Goal: Information Seeking & Learning: Compare options

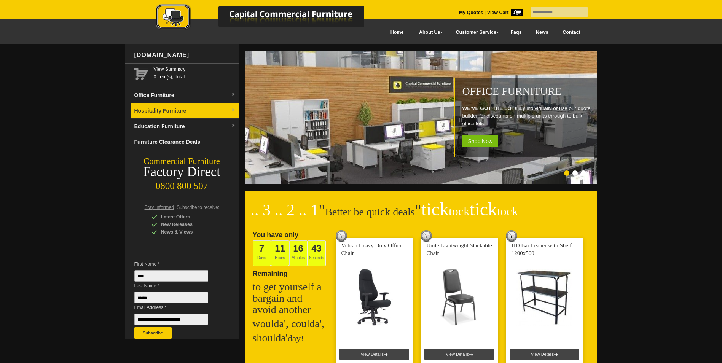
click at [186, 111] on link "Hospitality Furniture" at bounding box center [184, 111] width 107 height 16
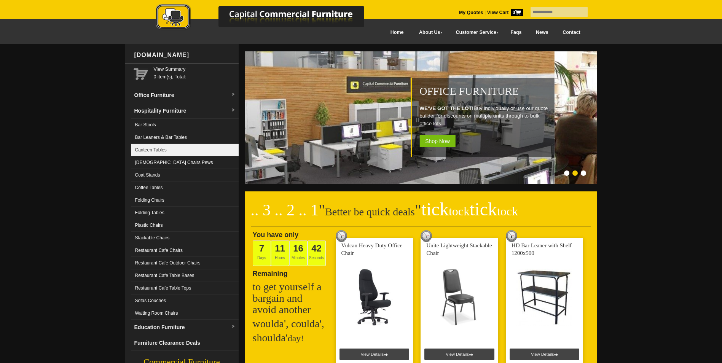
click at [161, 148] on link "Canteen Tables" at bounding box center [184, 150] width 107 height 13
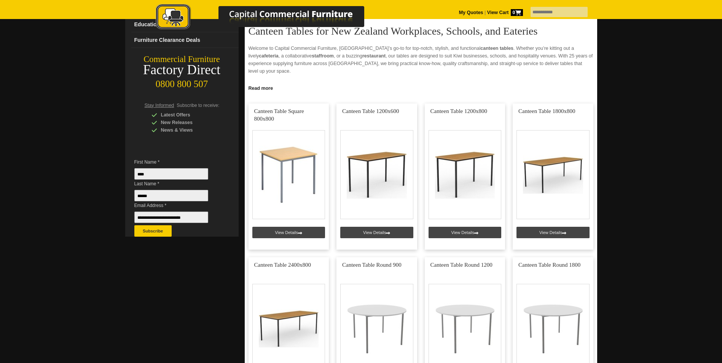
scroll to position [2, 0]
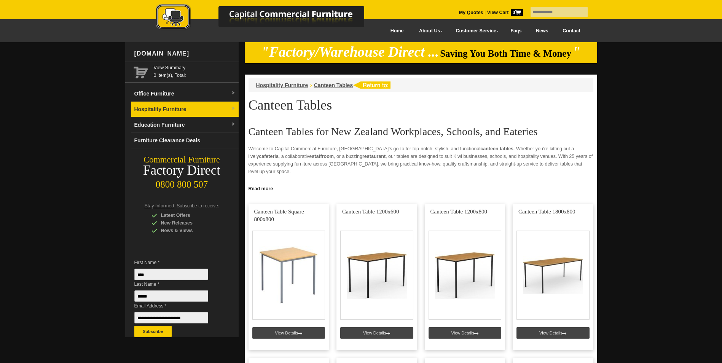
click at [180, 107] on link "Hospitality Furniture" at bounding box center [184, 110] width 107 height 16
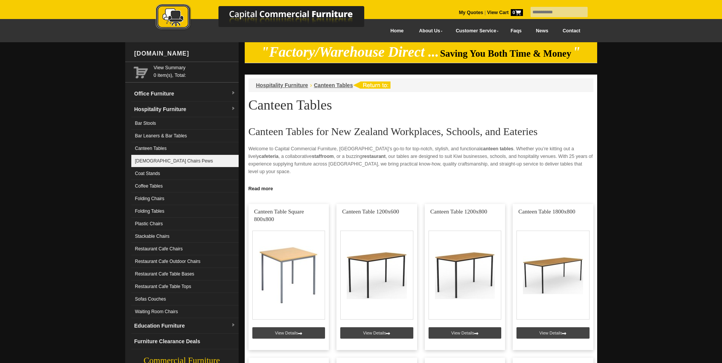
click at [151, 158] on link "[DEMOGRAPHIC_DATA] Chairs Pews" at bounding box center [184, 161] width 107 height 13
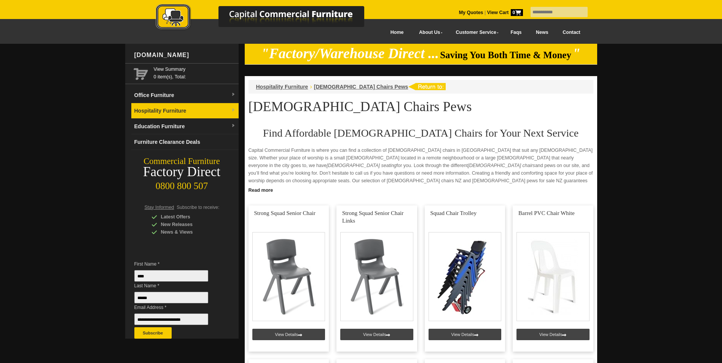
click at [155, 106] on link "Hospitality Furniture" at bounding box center [184, 111] width 107 height 16
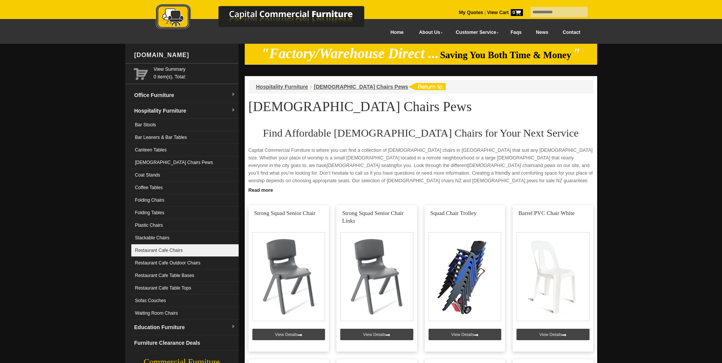
click at [159, 251] on link "Restaurant Cafe Chairs" at bounding box center [184, 250] width 107 height 13
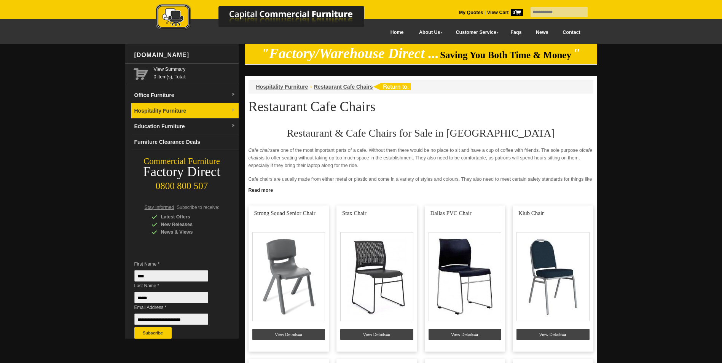
click at [198, 114] on link "Hospitality Furniture" at bounding box center [184, 111] width 107 height 16
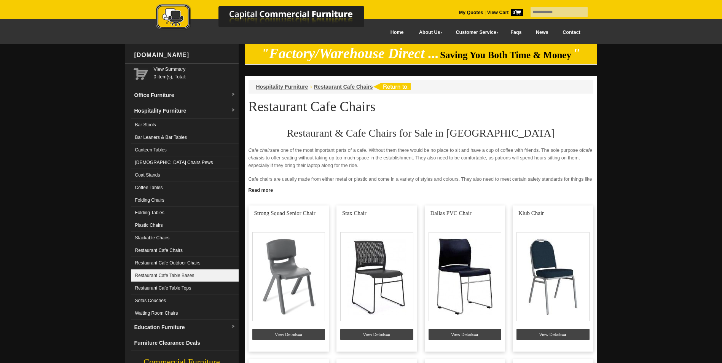
click at [166, 275] on link "Restaurant Cafe Table Bases" at bounding box center [184, 276] width 107 height 13
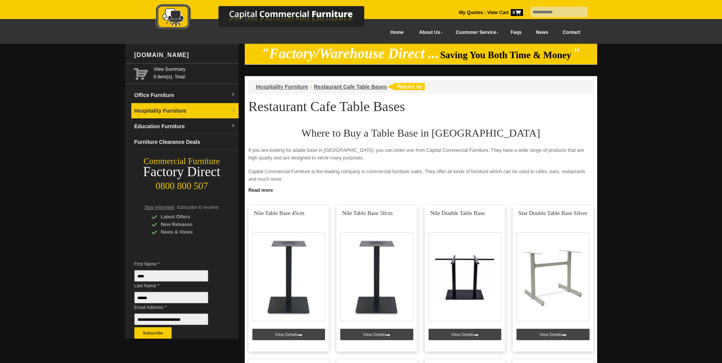
click at [158, 109] on link "Hospitality Furniture" at bounding box center [184, 111] width 107 height 16
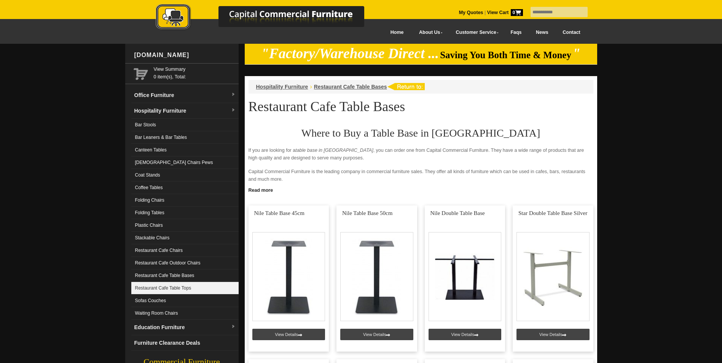
click at [169, 285] on link "Restaurant Cafe Table Tops" at bounding box center [184, 288] width 107 height 13
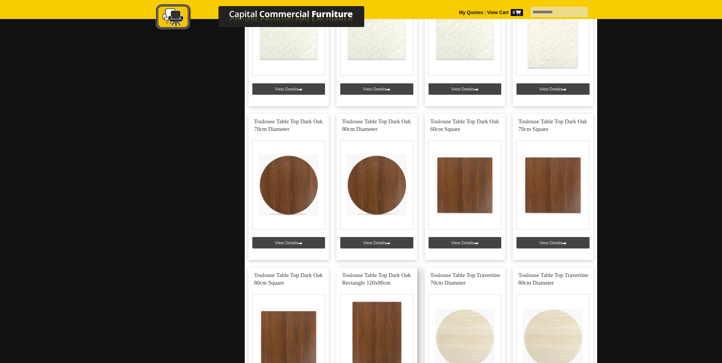
scroll to position [647, 0]
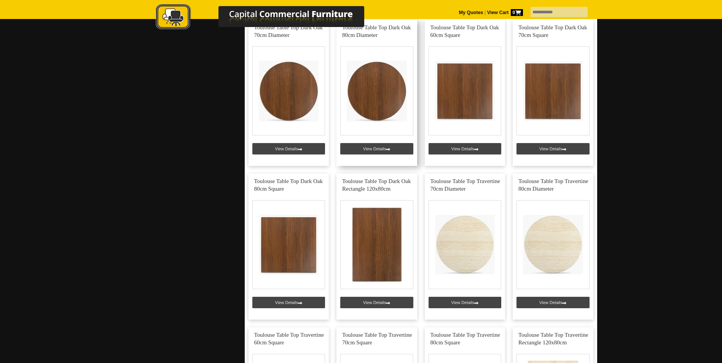
click at [375, 99] on link at bounding box center [377, 93] width 81 height 146
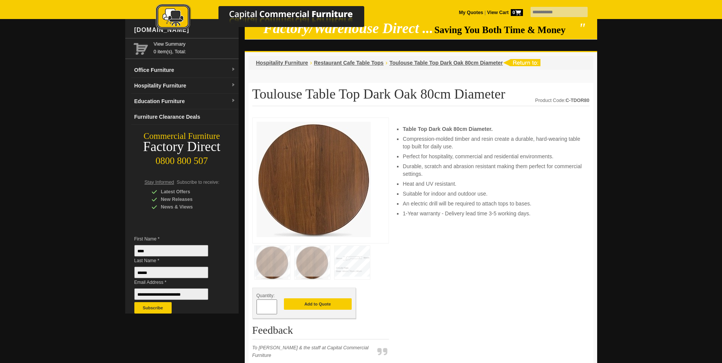
scroll to position [38, 0]
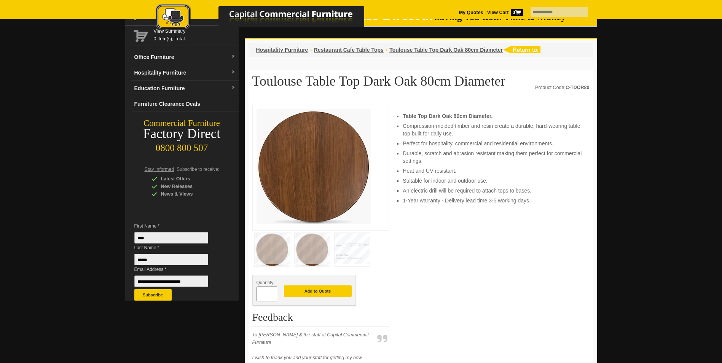
click at [316, 247] on img at bounding box center [312, 250] width 35 height 34
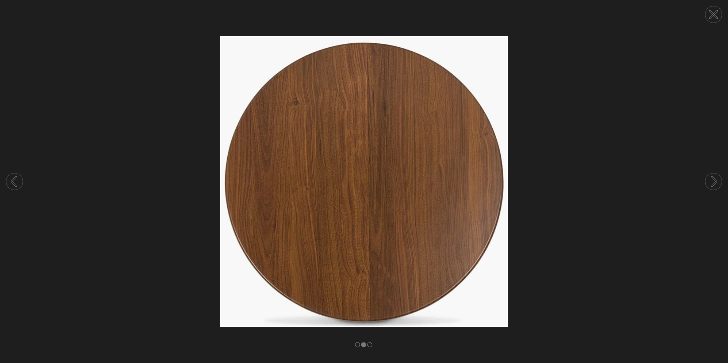
click at [714, 180] on circle at bounding box center [713, 181] width 17 height 17
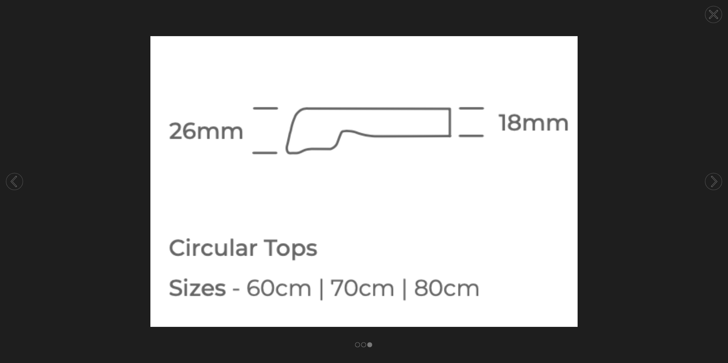
click at [716, 18] on icon at bounding box center [713, 14] width 7 height 7
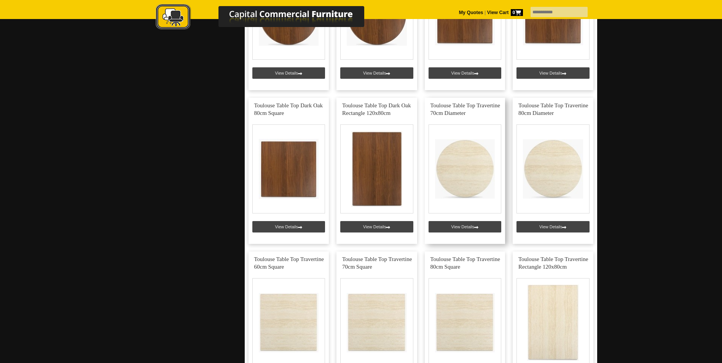
scroll to position [723, 0]
click at [461, 169] on link at bounding box center [465, 170] width 81 height 146
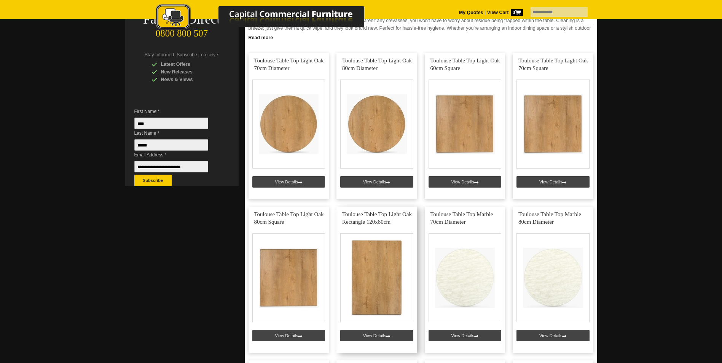
scroll to position [152, 0]
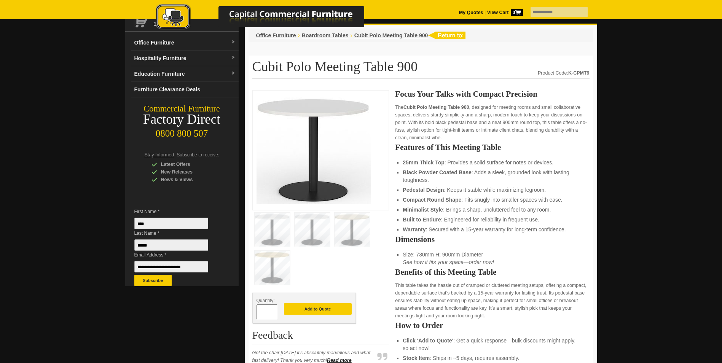
scroll to position [38, 0]
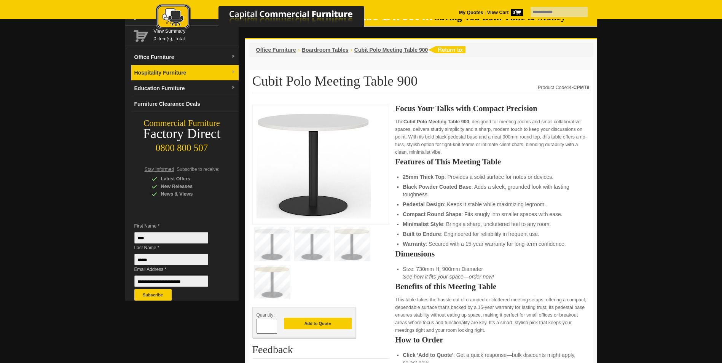
click at [151, 73] on link "Hospitality Furniture" at bounding box center [184, 73] width 107 height 16
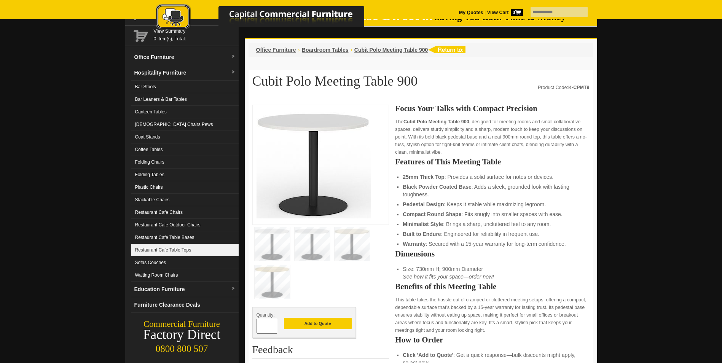
click at [157, 249] on link "Restaurant Cafe Table Tops" at bounding box center [184, 250] width 107 height 13
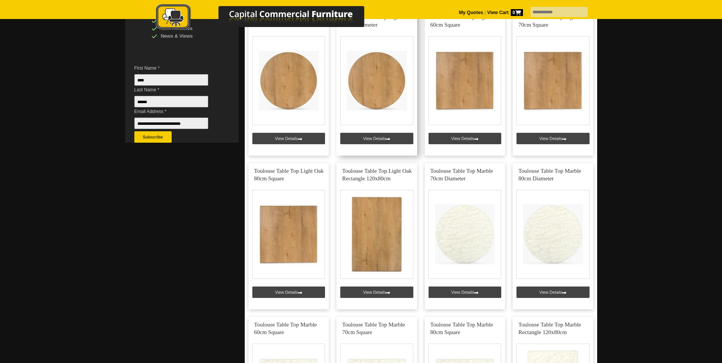
scroll to position [152, 0]
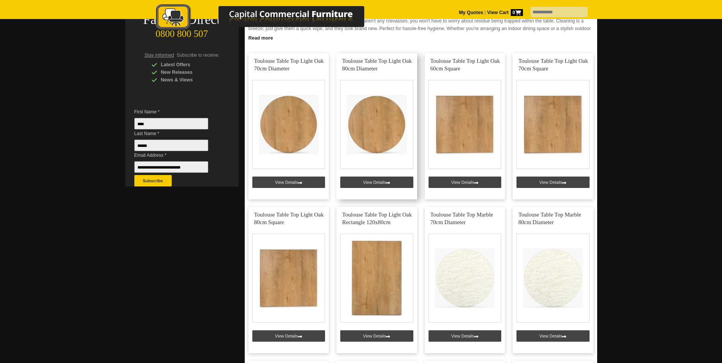
click at [373, 128] on link at bounding box center [377, 126] width 81 height 146
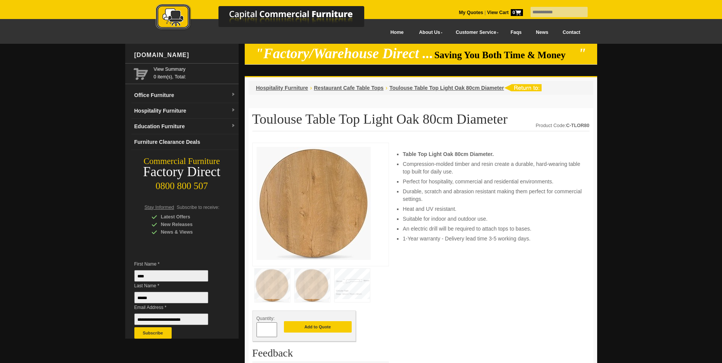
click at [315, 287] on img at bounding box center [312, 286] width 35 height 34
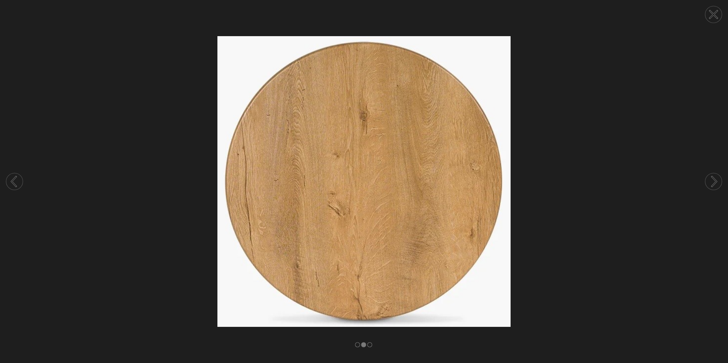
click at [712, 181] on circle at bounding box center [713, 181] width 17 height 17
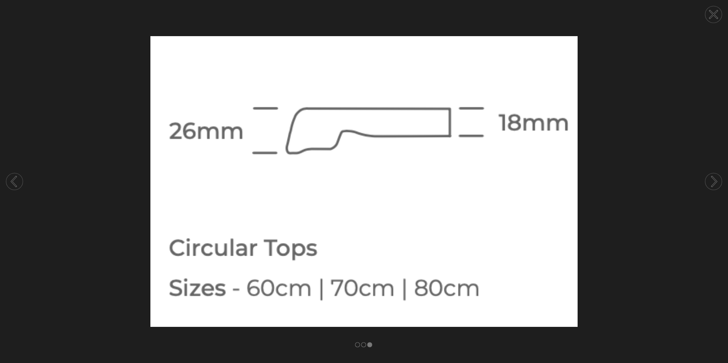
click at [716, 14] on circle at bounding box center [713, 14] width 17 height 17
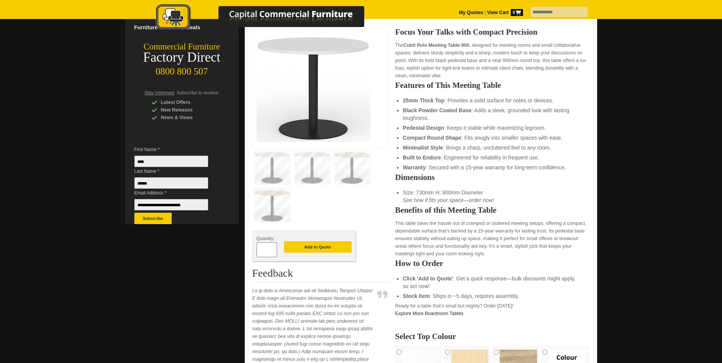
scroll to position [114, 0]
click at [273, 203] on img at bounding box center [272, 206] width 35 height 34
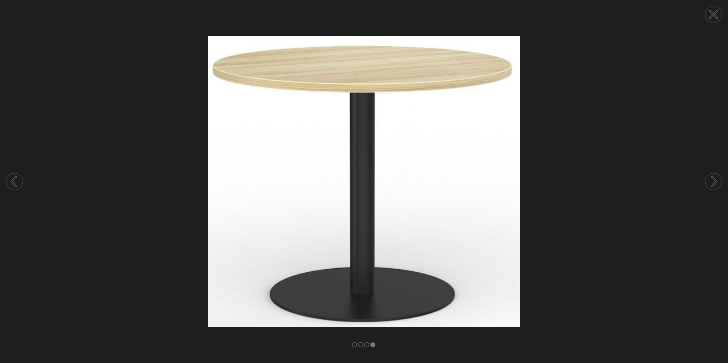
click at [714, 174] on circle at bounding box center [713, 181] width 17 height 17
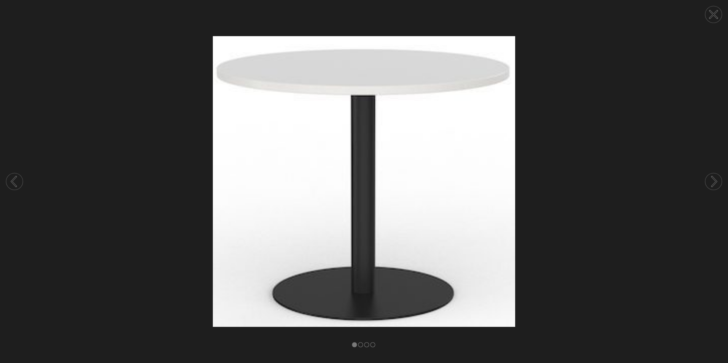
click at [713, 175] on circle at bounding box center [713, 181] width 17 height 17
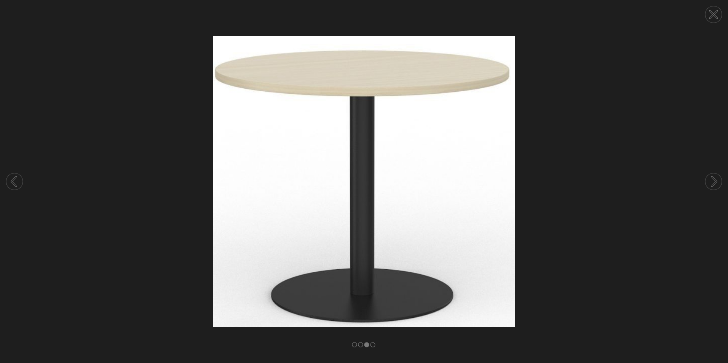
click at [713, 175] on circle at bounding box center [713, 181] width 17 height 17
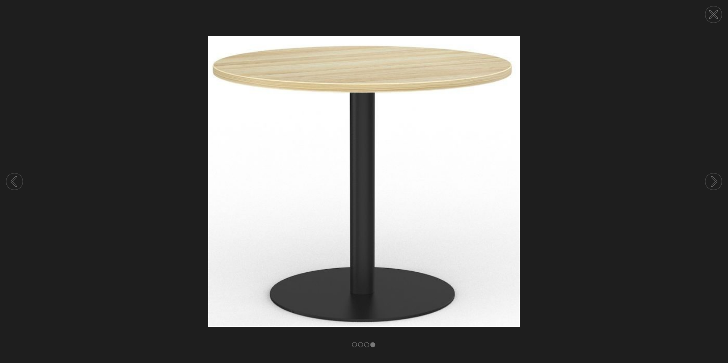
click at [713, 175] on circle at bounding box center [713, 181] width 17 height 17
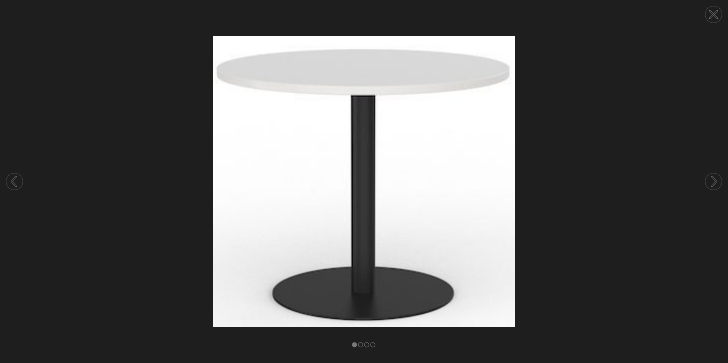
click at [710, 14] on circle at bounding box center [713, 14] width 17 height 17
